Goal: Information Seeking & Learning: Learn about a topic

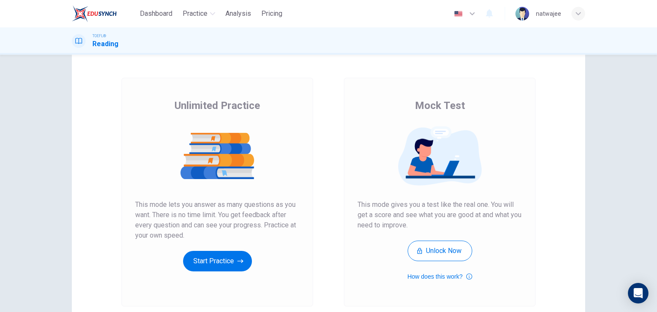
scroll to position [43, 0]
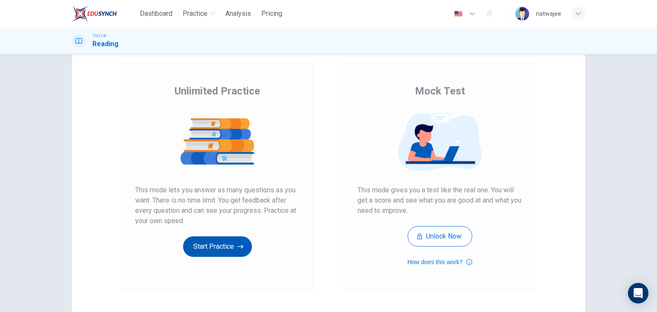
click at [223, 244] on button "Start Practice" at bounding box center [217, 247] width 69 height 21
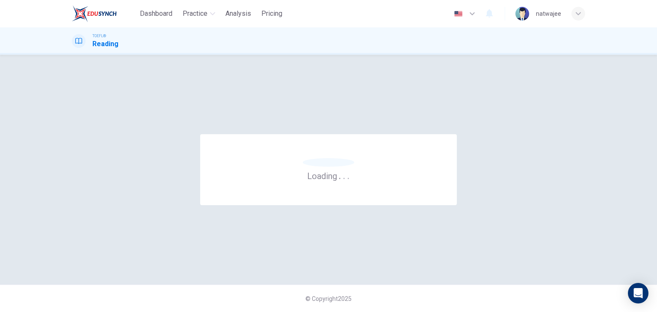
scroll to position [0, 0]
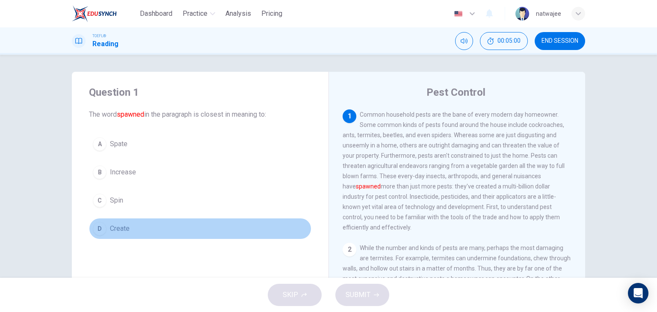
click at [99, 230] on div "D" at bounding box center [100, 229] width 14 height 14
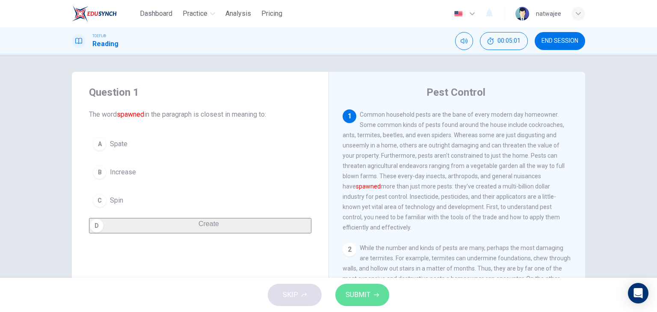
click at [348, 295] on span "SUBMIT" at bounding box center [358, 295] width 25 height 12
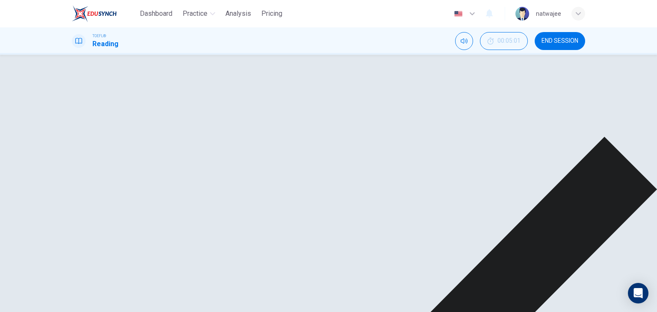
scroll to position [86, 0]
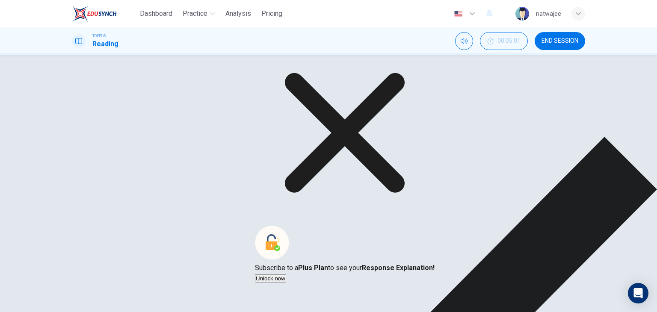
click at [411, 196] on div "Explanation Subscribe to a Plus Plan to see your Response Explanation! Unlock n…" at bounding box center [345, 153] width 180 height 261
click at [411, 194] on icon at bounding box center [345, 133] width 180 height 180
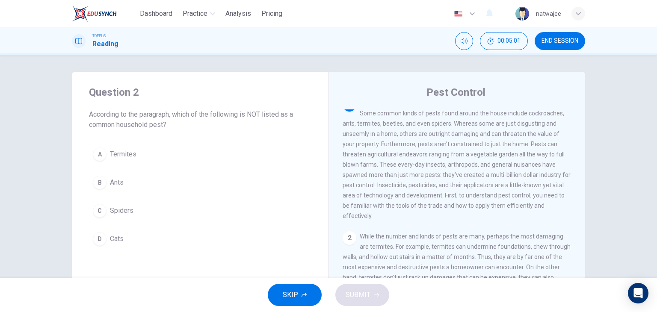
scroll to position [0, 0]
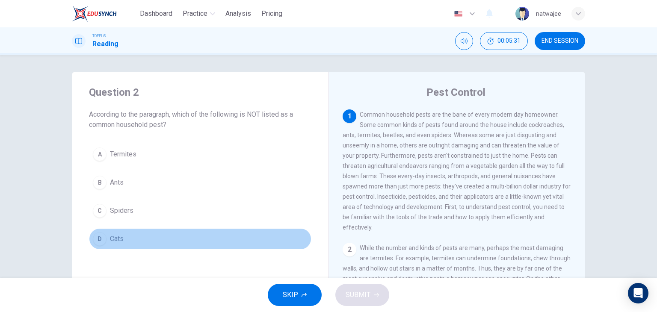
click at [103, 240] on div "D" at bounding box center [100, 239] width 14 height 14
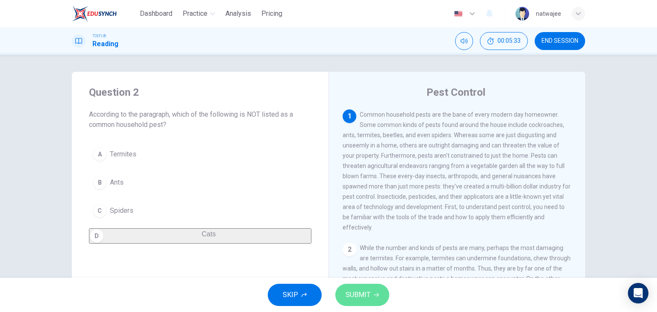
click at [357, 295] on span "SUBMIT" at bounding box center [358, 295] width 25 height 12
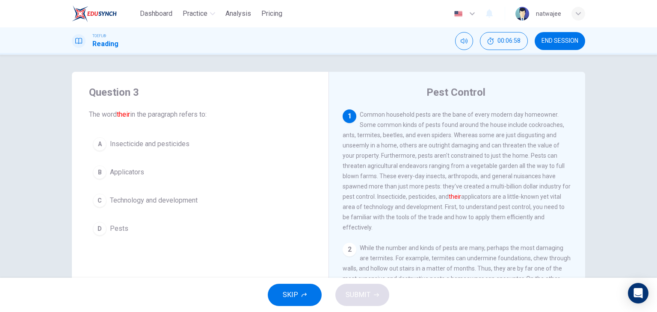
click at [144, 142] on span "Insecticide and pesticides" at bounding box center [150, 144] width 80 height 10
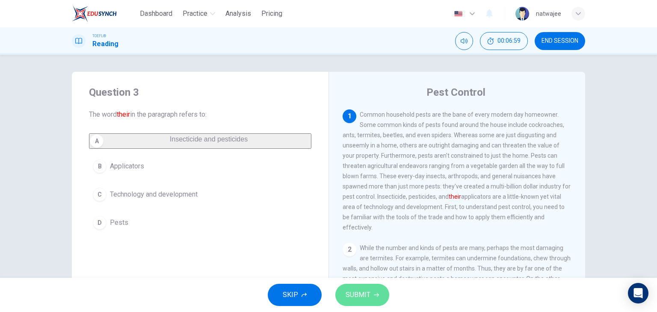
click at [370, 297] on button "SUBMIT" at bounding box center [362, 295] width 54 height 22
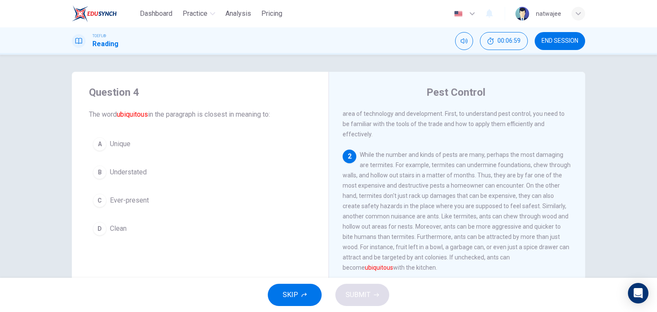
scroll to position [94, 0]
drag, startPoint x: 394, startPoint y: 145, endPoint x: 470, endPoint y: 193, distance: 90.3
click at [470, 193] on span "While the number and kinds of pests are many, perhaps the most damaging are ter…" at bounding box center [457, 211] width 228 height 120
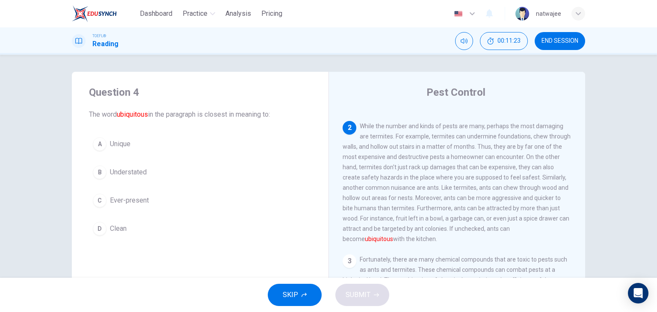
scroll to position [136, 0]
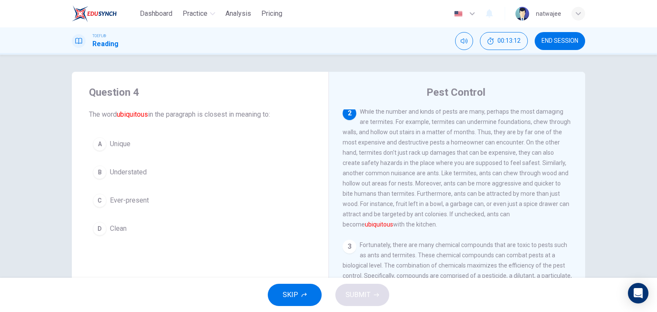
click at [104, 175] on div "B" at bounding box center [100, 173] width 14 height 14
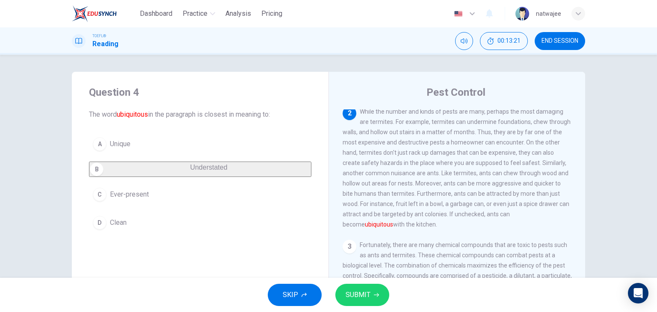
click at [367, 291] on span "SUBMIT" at bounding box center [358, 295] width 25 height 12
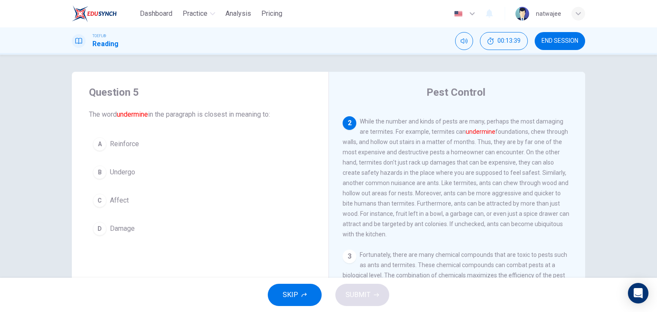
click at [113, 231] on span "Damage" at bounding box center [122, 229] width 25 height 10
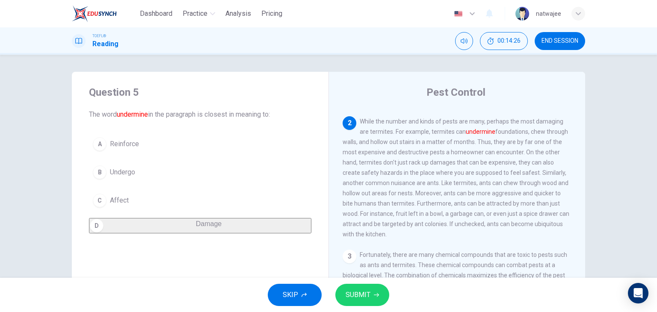
click at [361, 297] on span "SUBMIT" at bounding box center [358, 295] width 25 height 12
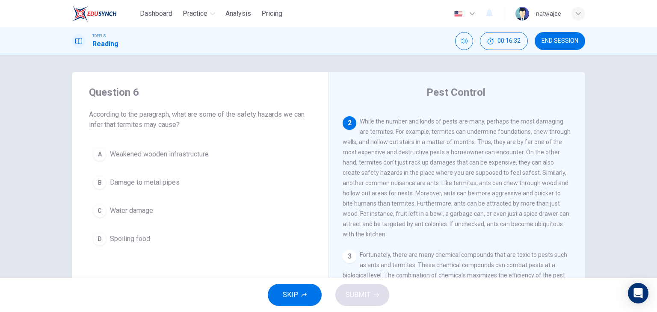
click at [184, 157] on span "Weakened wooden infrastructure" at bounding box center [159, 154] width 99 height 10
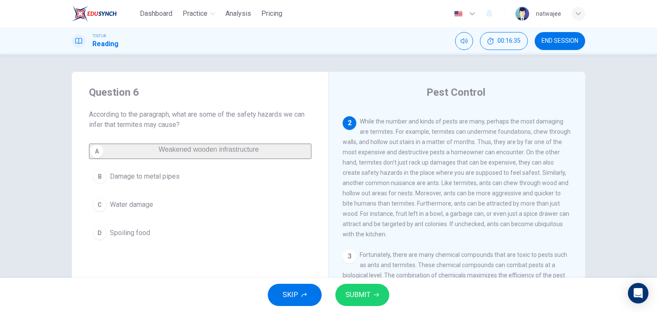
click at [365, 293] on span "SUBMIT" at bounding box center [358, 295] width 25 height 12
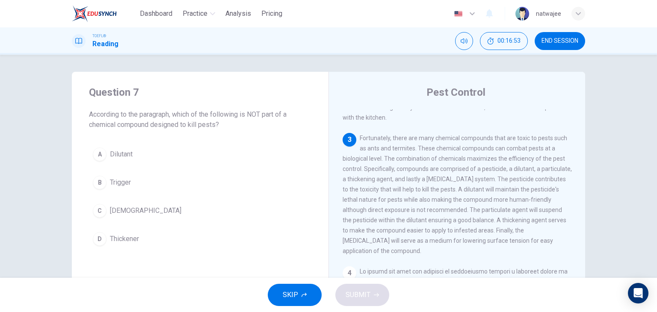
scroll to position [231, 0]
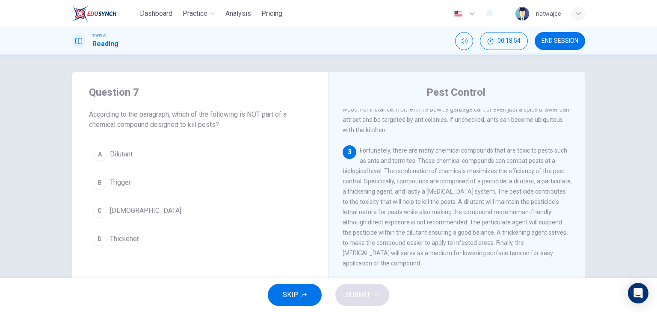
click at [107, 178] on button "B Trigger" at bounding box center [200, 182] width 222 height 21
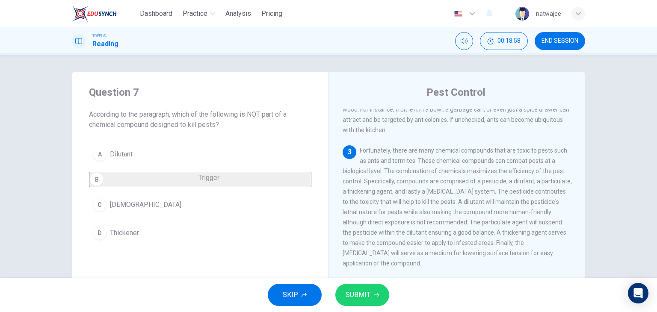
scroll to position [274, 0]
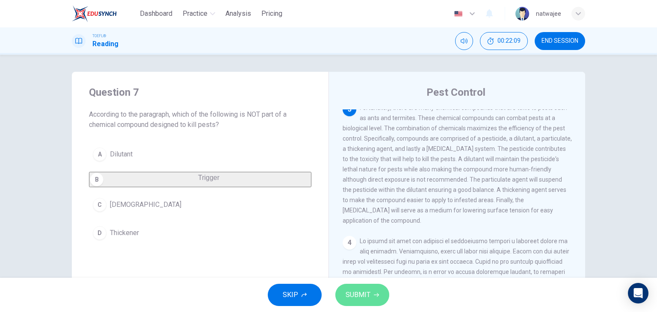
click at [368, 291] on span "SUBMIT" at bounding box center [358, 295] width 25 height 12
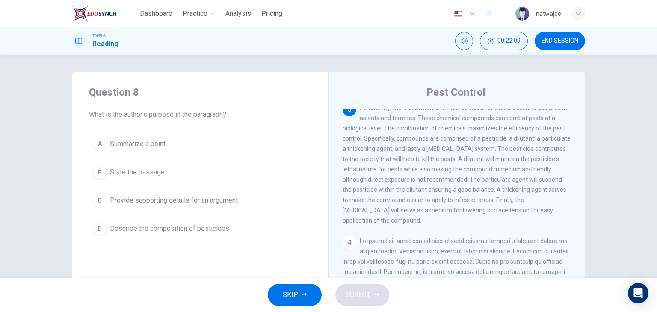
scroll to position [264, 0]
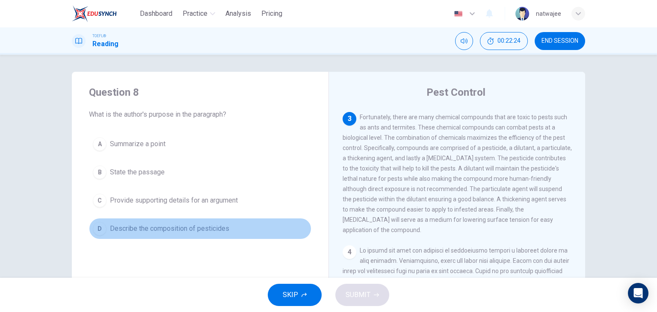
click at [200, 226] on span "Describe the composition of pesticides" at bounding box center [169, 229] width 119 height 10
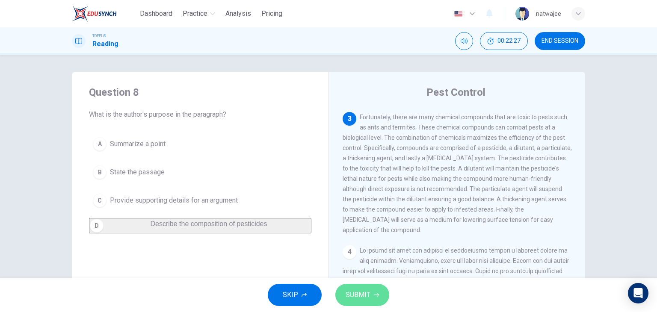
click at [373, 290] on button "SUBMIT" at bounding box center [362, 295] width 54 height 22
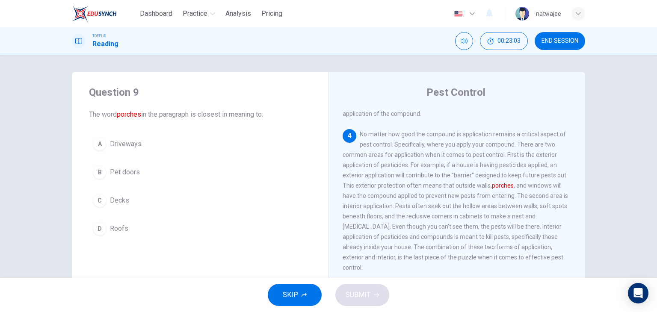
scroll to position [367, 0]
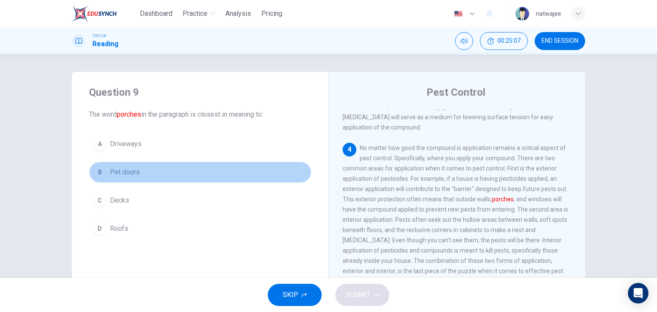
drag, startPoint x: 135, startPoint y: 171, endPoint x: 128, endPoint y: 178, distance: 10.0
click at [134, 172] on span "Pet doors" at bounding box center [125, 172] width 30 height 10
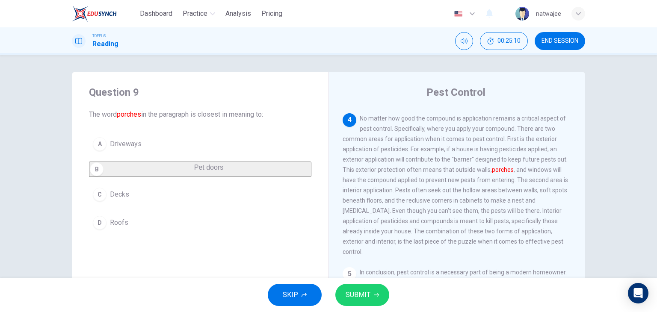
scroll to position [410, 0]
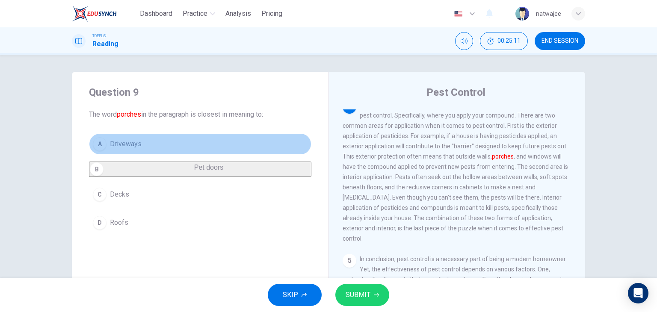
click at [160, 149] on button "A Driveways" at bounding box center [200, 143] width 222 height 21
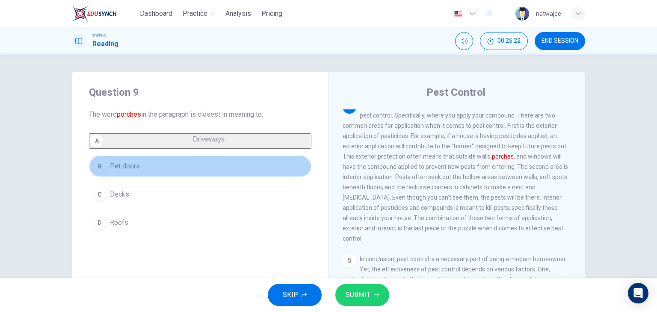
click at [137, 167] on span "Pet doors" at bounding box center [125, 166] width 30 height 10
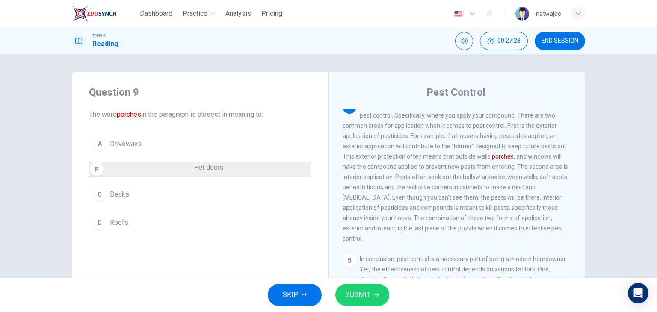
click at [367, 289] on span "SUBMIT" at bounding box center [358, 295] width 25 height 12
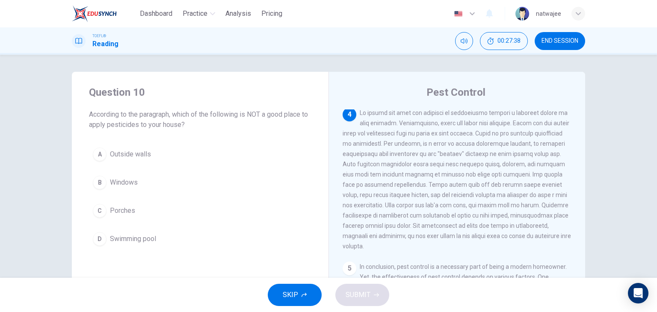
click at [133, 243] on span "Swimming pool" at bounding box center [133, 239] width 46 height 10
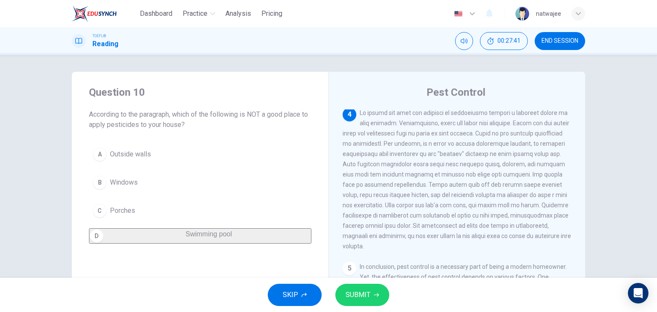
click at [361, 293] on span "SUBMIT" at bounding box center [358, 295] width 25 height 12
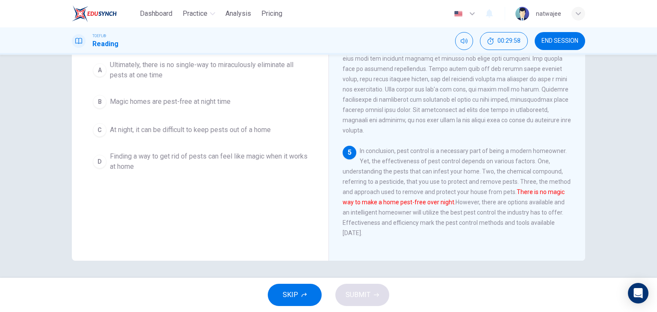
scroll to position [65, 0]
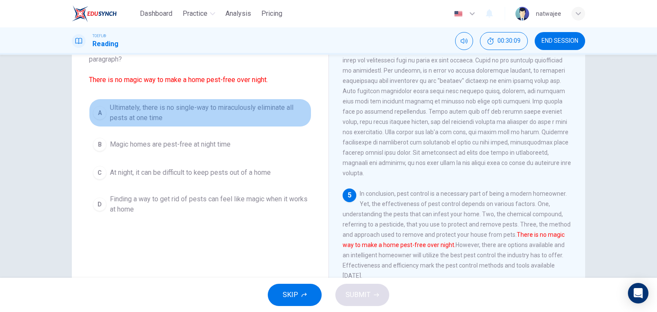
click at [152, 116] on span "Ultimately, there is no single-way to miraculously eliminate all pests at one t…" at bounding box center [209, 113] width 198 height 21
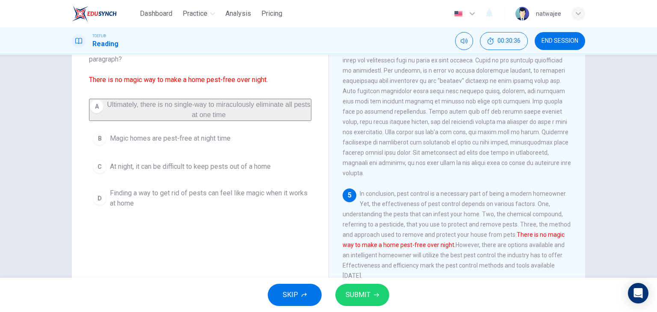
click at [372, 299] on button "SUBMIT" at bounding box center [362, 295] width 54 height 22
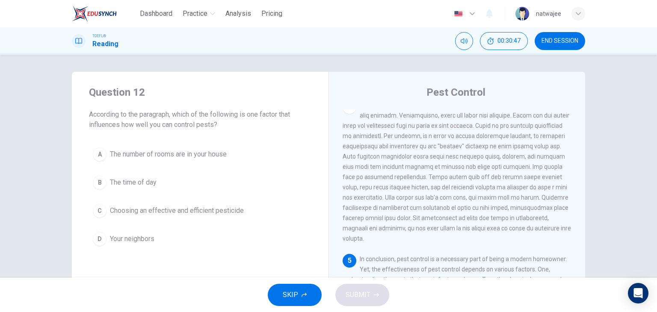
scroll to position [43, 0]
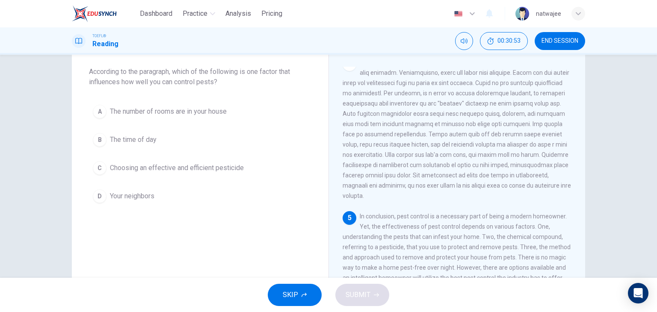
click at [217, 166] on span "Choosing an effective and efficient pesticide" at bounding box center [177, 168] width 134 height 10
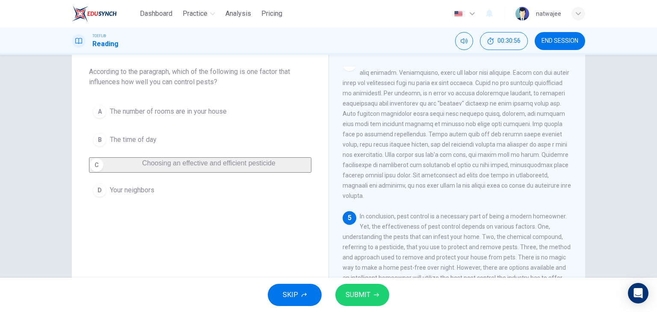
click at [358, 297] on span "SUBMIT" at bounding box center [358, 295] width 25 height 12
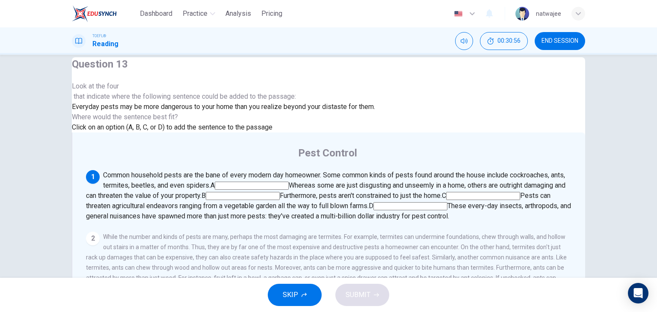
scroll to position [0, 0]
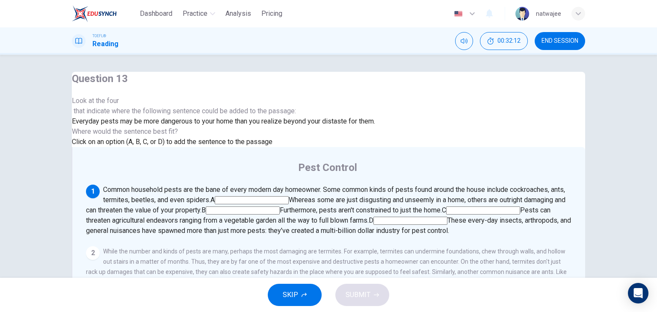
click at [280, 207] on input at bounding box center [243, 211] width 74 height 8
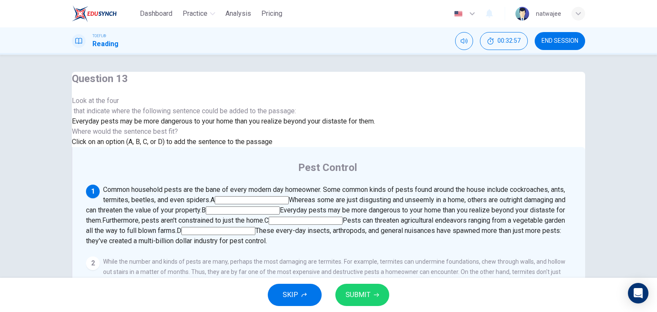
click at [354, 289] on span "SUBMIT" at bounding box center [358, 295] width 25 height 12
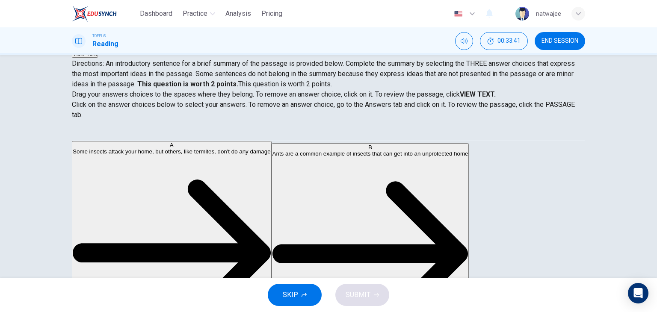
scroll to position [43, 0]
drag, startPoint x: 133, startPoint y: 169, endPoint x: 289, endPoint y: 173, distance: 155.8
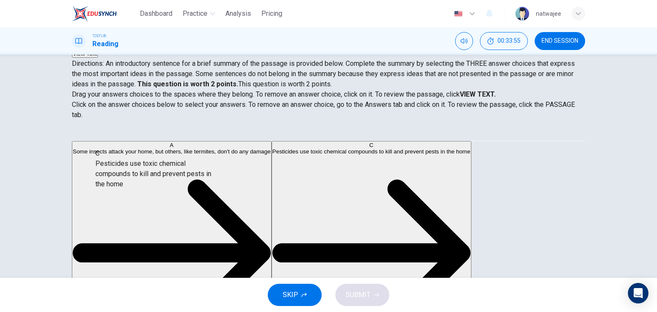
scroll to position [42, 0]
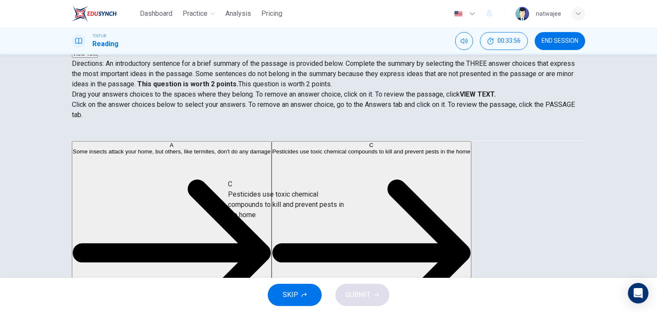
drag, startPoint x: 148, startPoint y: 160, endPoint x: 293, endPoint y: 198, distance: 149.5
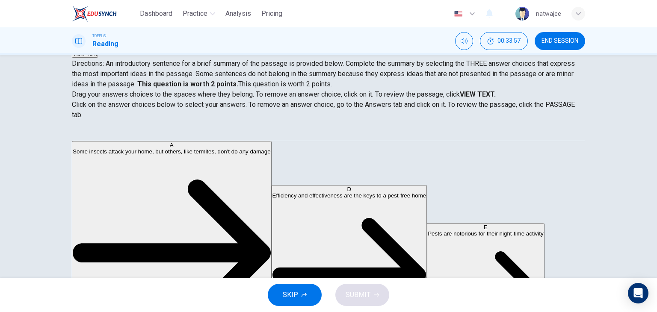
scroll to position [36, 0]
drag, startPoint x: 147, startPoint y: 173, endPoint x: 301, endPoint y: 228, distance: 163.5
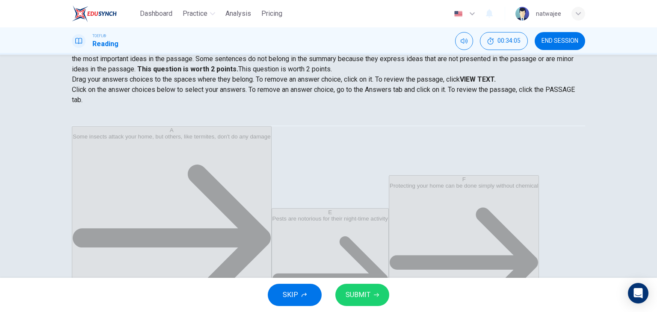
scroll to position [108, 0]
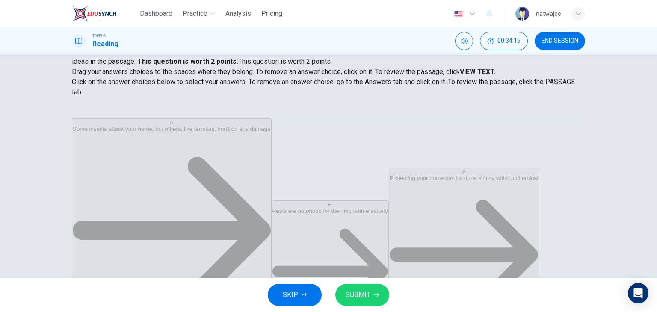
click at [361, 296] on span "SUBMIT" at bounding box center [358, 295] width 25 height 12
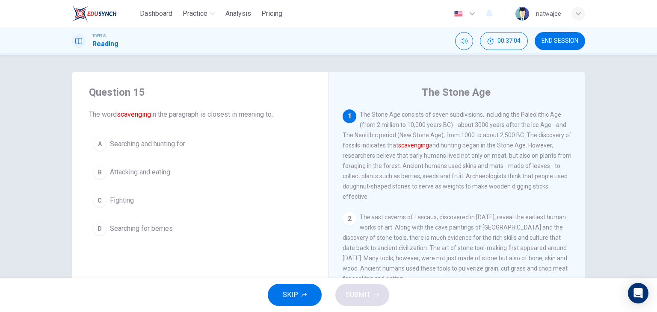
click at [117, 202] on span "Fighting" at bounding box center [122, 201] width 24 height 10
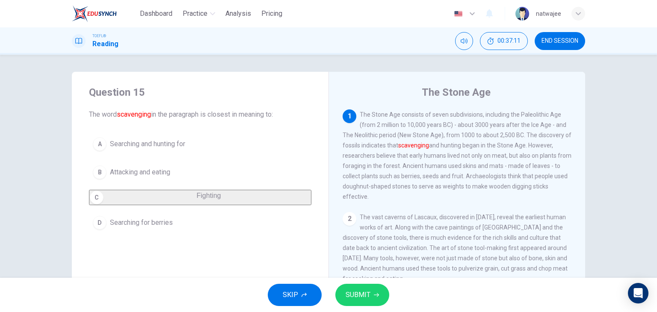
click at [355, 292] on span "SUBMIT" at bounding box center [358, 295] width 25 height 12
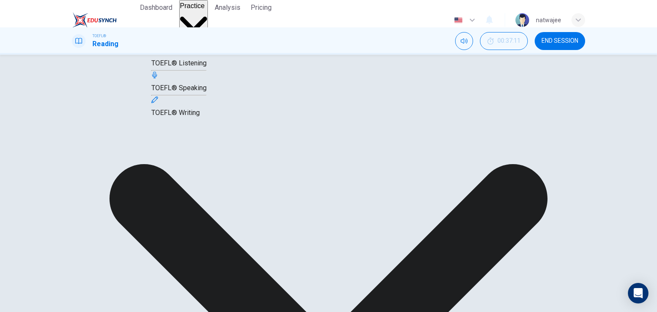
click at [200, 9] on span "Practice" at bounding box center [192, 5] width 25 height 7
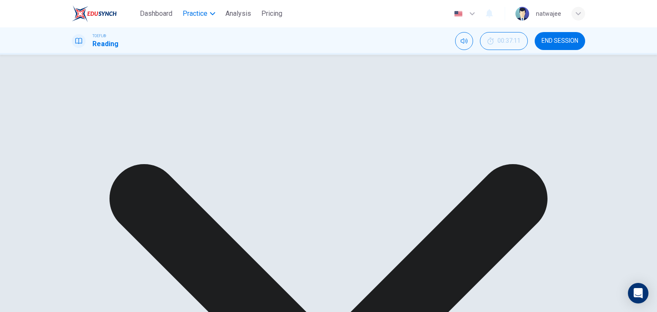
click at [200, 15] on span "Practice" at bounding box center [195, 14] width 25 height 10
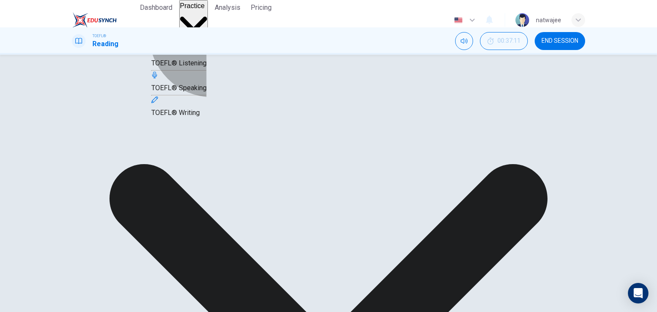
click at [207, 67] on span "TOEFL® Listening" at bounding box center [178, 63] width 55 height 8
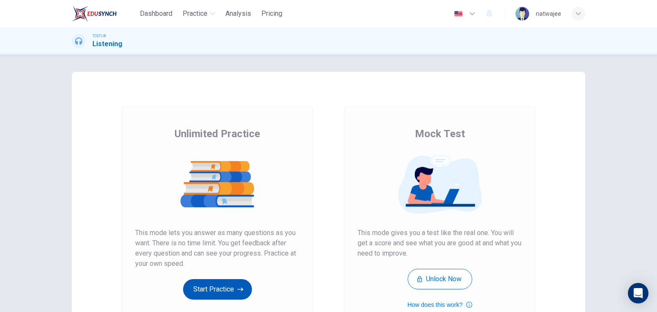
click at [237, 287] on icon "button" at bounding box center [240, 289] width 6 height 9
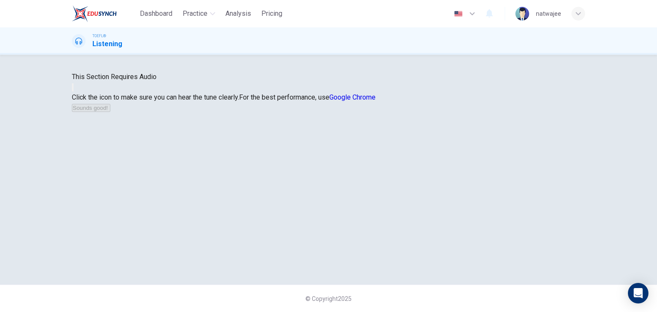
click at [74, 92] on button "button" at bounding box center [73, 87] width 2 height 8
click at [110, 112] on button "Sounds good!" at bounding box center [91, 108] width 39 height 8
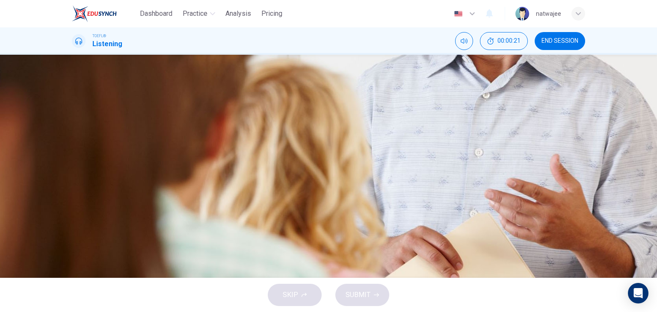
click at [77, 219] on icon "button" at bounding box center [78, 224] width 9 height 10
type input "0"
click at [245, 196] on span "What to consider when choosing an expert witness" at bounding box center [169, 191] width 152 height 10
click at [374, 295] on icon "button" at bounding box center [376, 295] width 5 height 5
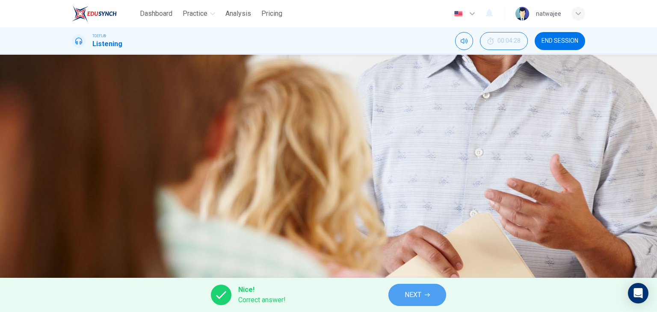
click at [417, 292] on span "NEXT" at bounding box center [413, 295] width 17 height 12
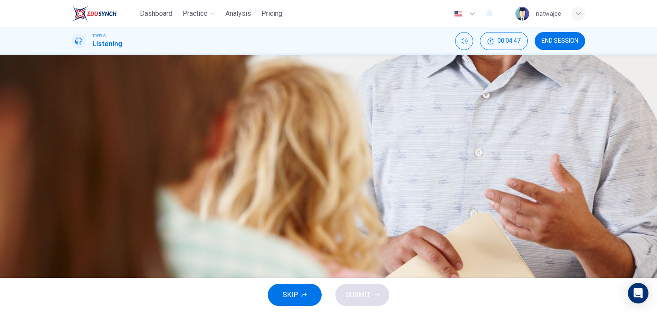
click at [260, 196] on span "Because jurors need to get along with expert witnesses" at bounding box center [176, 191] width 167 height 10
click at [370, 293] on span "SUBMIT" at bounding box center [358, 295] width 25 height 12
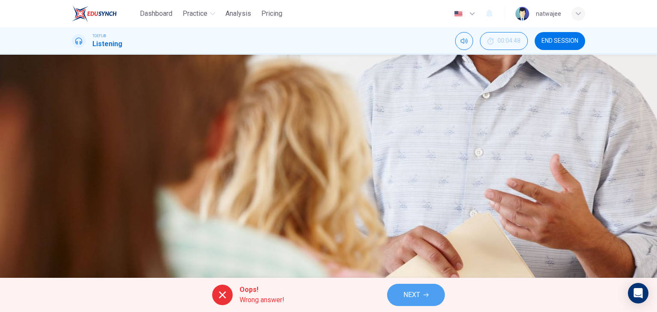
click at [415, 292] on span "NEXT" at bounding box center [411, 295] width 17 height 12
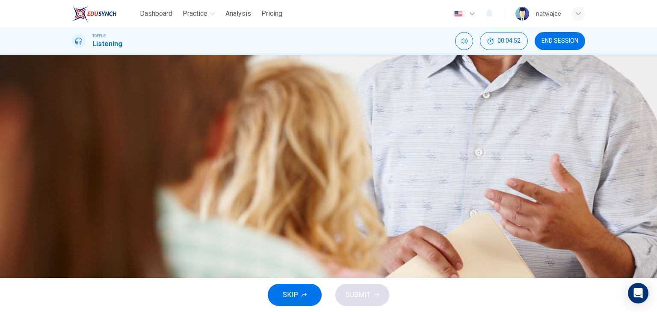
click at [73, 242] on icon "Click to see the audio transcription" at bounding box center [73, 242] width 0 height 0
click at [159, 154] on span "They must be working" at bounding box center [126, 148] width 66 height 10
click at [364, 293] on span "SUBMIT" at bounding box center [358, 295] width 25 height 12
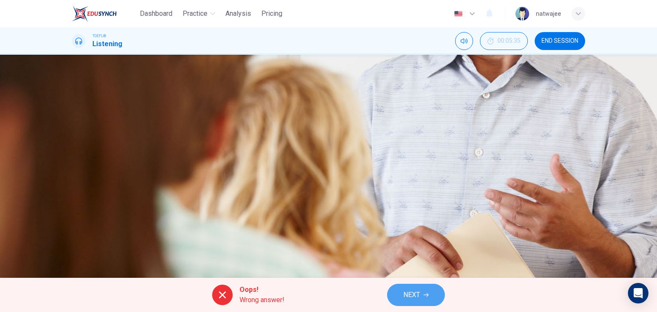
click at [412, 296] on span "NEXT" at bounding box center [411, 295] width 17 height 12
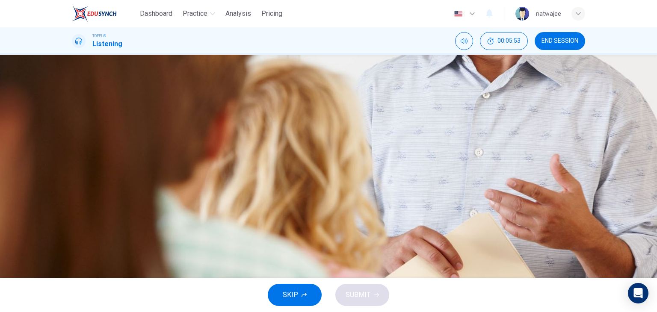
click at [182, 154] on span "They can be expensive to hire" at bounding box center [137, 148] width 89 height 10
click at [372, 301] on button "SUBMIT" at bounding box center [362, 295] width 54 height 22
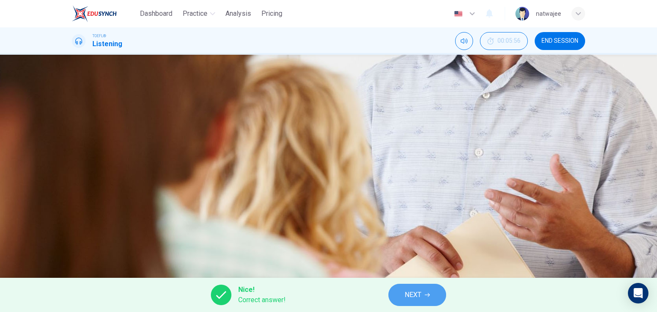
click at [414, 295] on span "NEXT" at bounding box center [413, 295] width 17 height 12
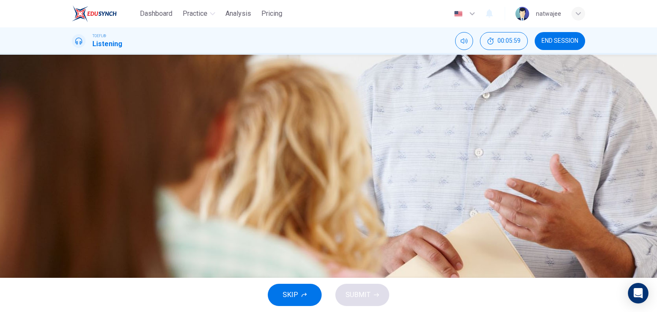
click at [73, 124] on icon "button" at bounding box center [73, 124] width 0 height 0
click at [271, 202] on span "Because he wants them to imagine being an expert witness" at bounding box center [182, 196] width 178 height 10
click at [73, 85] on icon "button" at bounding box center [73, 85] width 0 height 0
type input "0"
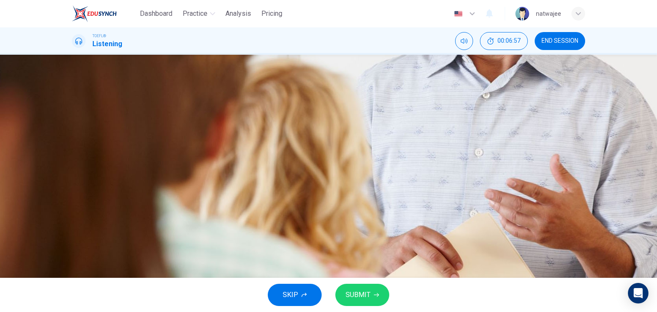
click at [279, 159] on span "Because he expects that the students will be on a jury one day" at bounding box center [186, 153] width 186 height 10
click at [271, 202] on span "Because he wants them to imagine being an expert witness" at bounding box center [182, 196] width 178 height 10
click at [377, 293] on icon "button" at bounding box center [376, 295] width 5 height 5
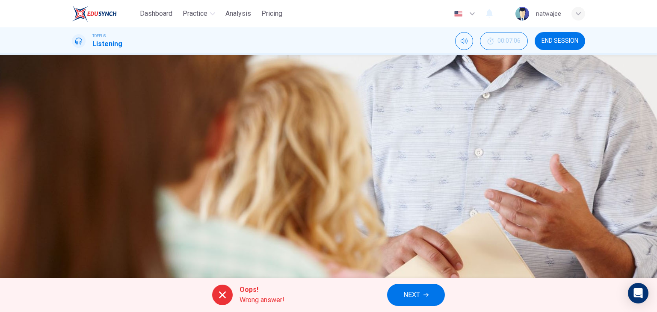
click at [423, 293] on button "NEXT" at bounding box center [416, 295] width 58 height 22
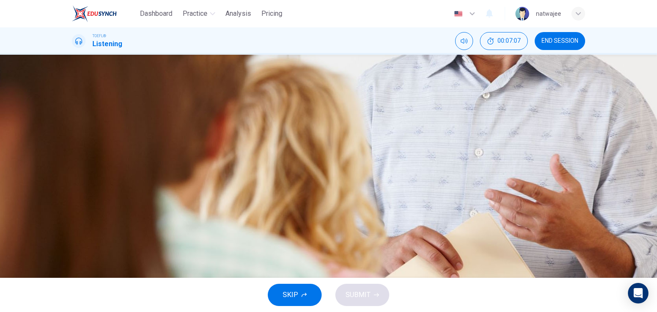
scroll to position [0, 0]
drag, startPoint x: 115, startPoint y: 153, endPoint x: 179, endPoint y: 164, distance: 65.1
click at [179, 202] on div "Legal Studies Lecture 01m 47s" at bounding box center [328, 229] width 513 height 54
click at [73, 219] on icon "button" at bounding box center [73, 219] width 0 height 0
drag, startPoint x: 181, startPoint y: 152, endPoint x: 145, endPoint y: 152, distance: 35.9
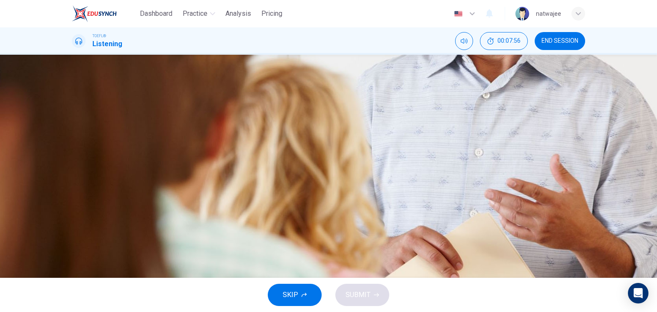
click at [72, 223] on span at bounding box center [72, 223] width 0 height 0
click at [277, 132] on span "There are specific requirements that all witnesses must meet" at bounding box center [185, 127] width 184 height 10
click at [74, 213] on button "button" at bounding box center [73, 217] width 2 height 8
click at [277, 132] on span "There are specific requirements that all witnesses must meet" at bounding box center [185, 127] width 184 height 10
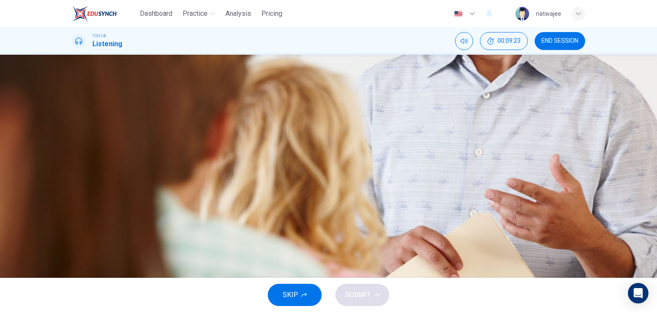
click at [352, 296] on div "SKIP SUBMIT" at bounding box center [328, 295] width 657 height 34
click at [277, 132] on span "There are specific requirements that all witnesses must meet" at bounding box center [185, 127] width 184 height 10
click at [89, 134] on div "A" at bounding box center [83, 127] width 14 height 14
click at [277, 132] on span "There are specific requirements that all witnesses must meet" at bounding box center [185, 127] width 184 height 10
click at [364, 308] on div "SKIP SUBMIT" at bounding box center [328, 295] width 657 height 34
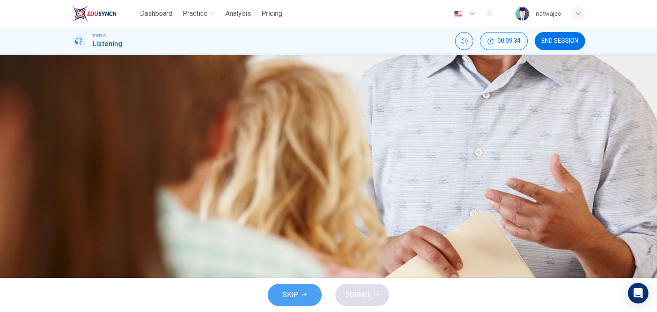
click at [306, 296] on button "SKIP" at bounding box center [295, 295] width 54 height 22
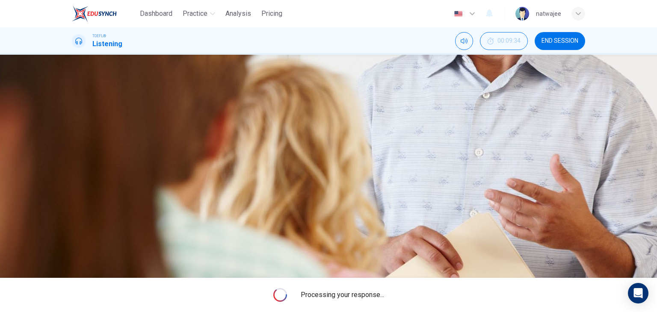
type input "14"
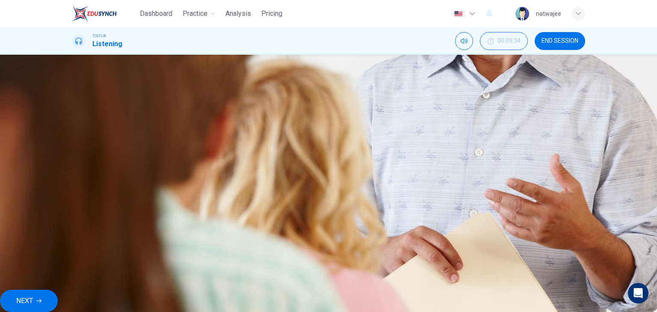
click at [334, 151] on div "A There are specific requirements that all witnesses must meet B It is a proble…" at bounding box center [328, 156] width 513 height 80
click at [58, 291] on button "NEXT" at bounding box center [29, 301] width 58 height 22
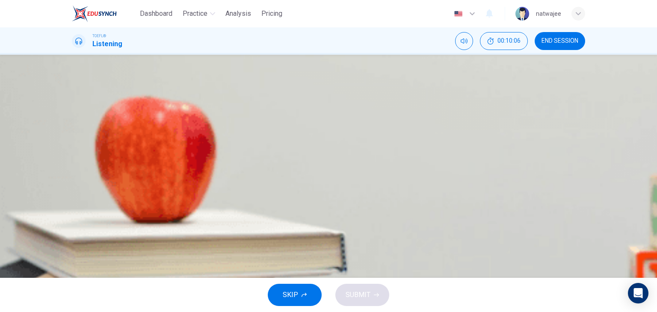
click at [73, 219] on icon "button" at bounding box center [73, 219] width 0 height 0
type input "0"
click at [334, 154] on span "As an example of a company that encouraged people to download music illegally" at bounding box center [213, 148] width 241 height 10
click at [380, 295] on button "SUBMIT" at bounding box center [362, 295] width 54 height 22
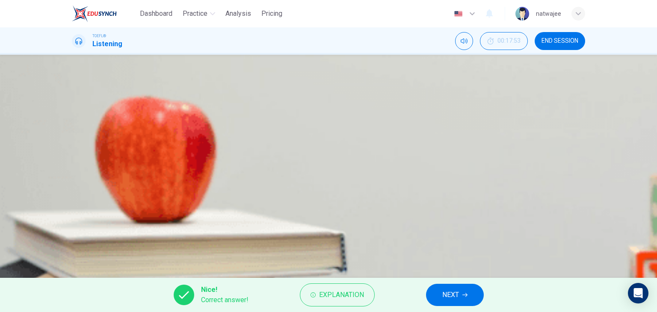
click at [474, 296] on button "NEXT" at bounding box center [455, 295] width 58 height 22
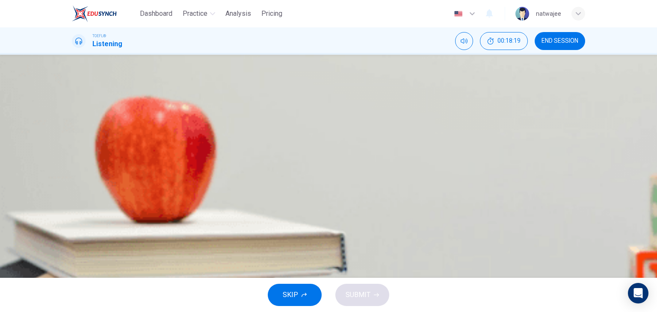
click at [242, 154] on span "They are listening to a more varied range of music" at bounding box center [167, 148] width 149 height 10
click at [380, 293] on button "SUBMIT" at bounding box center [362, 295] width 54 height 22
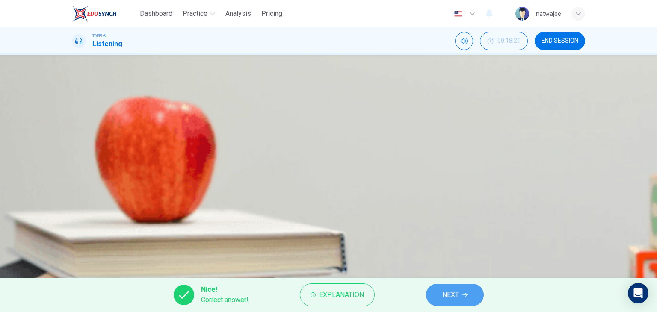
click at [468, 293] on icon "button" at bounding box center [464, 295] width 5 height 5
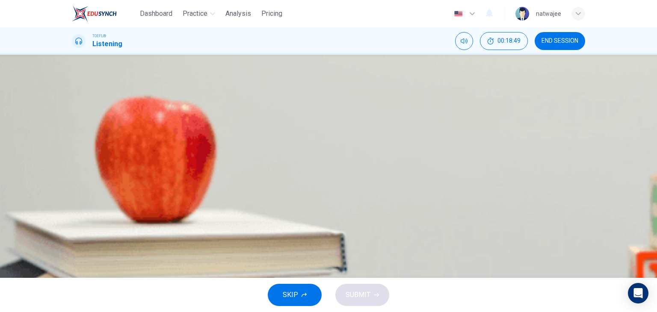
click at [335, 196] on span "Illegal downloads meant they were not financially recompensed for their success" at bounding box center [214, 191] width 243 height 10
click at [381, 288] on button "SUBMIT" at bounding box center [362, 295] width 54 height 22
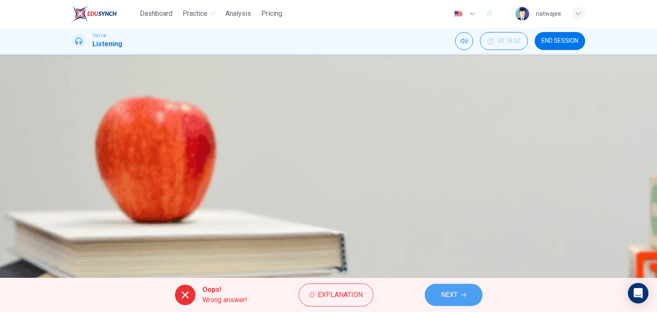
click at [459, 293] on button "NEXT" at bounding box center [454, 295] width 58 height 22
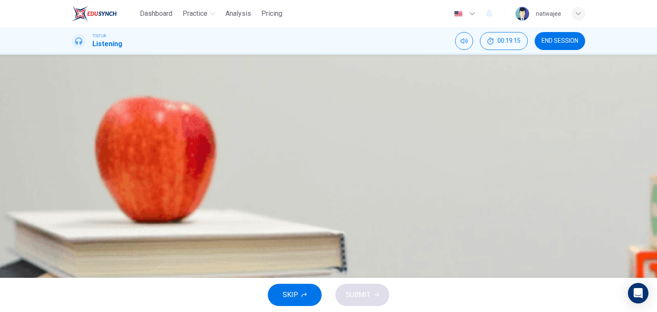
click at [300, 154] on span "Their music career collapsed because of unfavourable online reviews" at bounding box center [196, 148] width 207 height 10
click at [401, 138] on button "A Their music career flourished even though their repertoire was limited" at bounding box center [328, 126] width 513 height 21
click at [300, 154] on span "Their music career collapsed because of unfavourable online reviews" at bounding box center [196, 148] width 207 height 10
click at [300, 132] on span "Their music career flourished even though their repertoire was limited" at bounding box center [196, 127] width 207 height 10
click at [358, 296] on span "SUBMIT" at bounding box center [358, 295] width 25 height 12
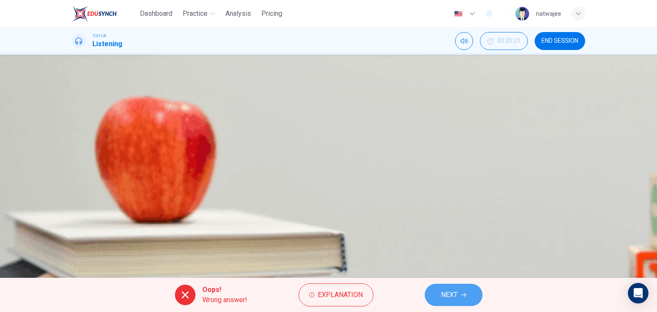
click at [467, 295] on button "NEXT" at bounding box center [454, 295] width 58 height 22
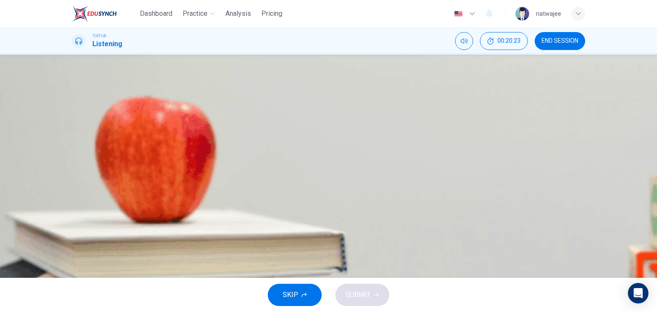
click at [83, 134] on icon "button" at bounding box center [78, 129] width 9 height 10
type input "8"
type input "0"
click at [338, 159] on span "The music industry has been in demise ever since the phonograph was introduced" at bounding box center [215, 153] width 245 height 10
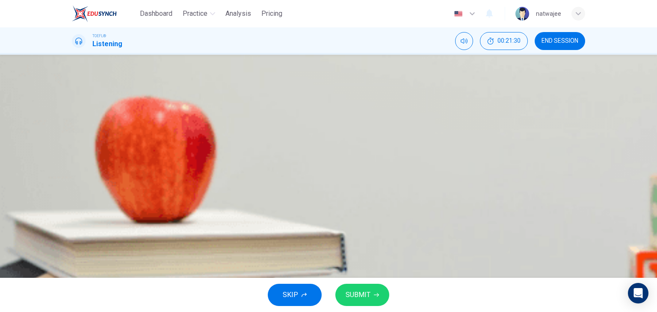
click at [362, 296] on span "SUBMIT" at bounding box center [358, 295] width 25 height 12
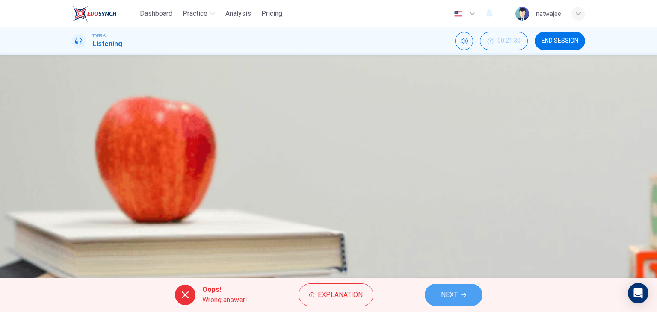
click at [453, 293] on span "NEXT" at bounding box center [449, 295] width 17 height 12
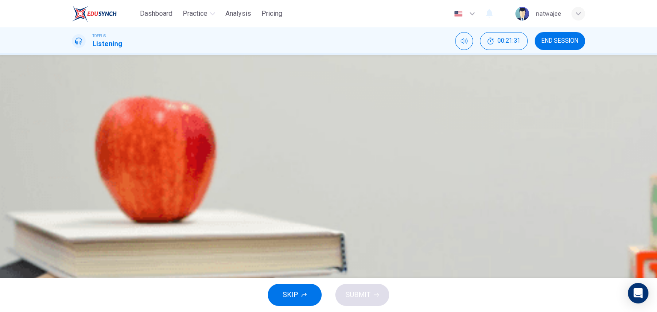
scroll to position [0, 0]
click at [289, 154] on span "They use musicians as inspiration for their advertising campaigns" at bounding box center [191, 148] width 196 height 10
click at [371, 292] on button "SUBMIT" at bounding box center [362, 295] width 54 height 22
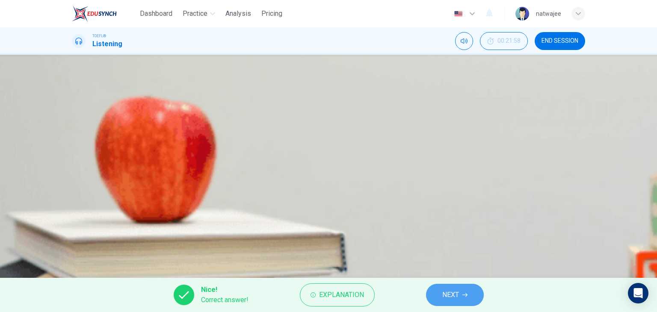
click at [464, 294] on icon "button" at bounding box center [464, 295] width 5 height 5
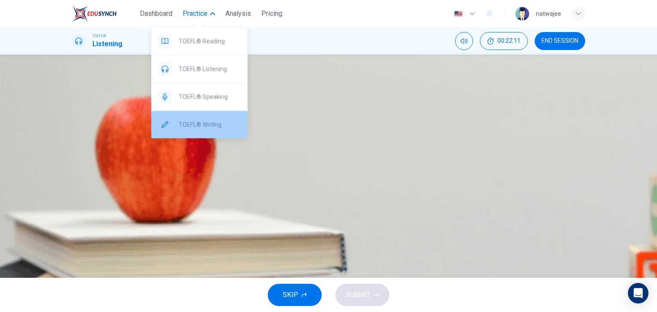
click at [204, 120] on span "TOEFL® Writing" at bounding box center [210, 124] width 62 height 10
